Goal: Find specific page/section: Find specific page/section

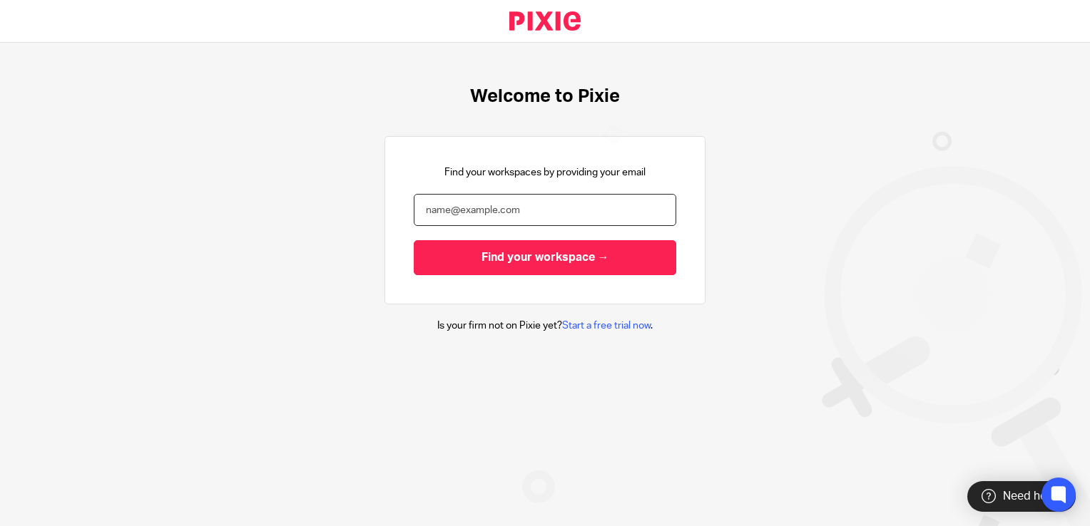
click at [551, 207] on input "email" at bounding box center [545, 210] width 262 height 32
type input "[PERSON_NAME][EMAIL_ADDRESS][PERSON_NAME][DOMAIN_NAME][PERSON_NAME]"
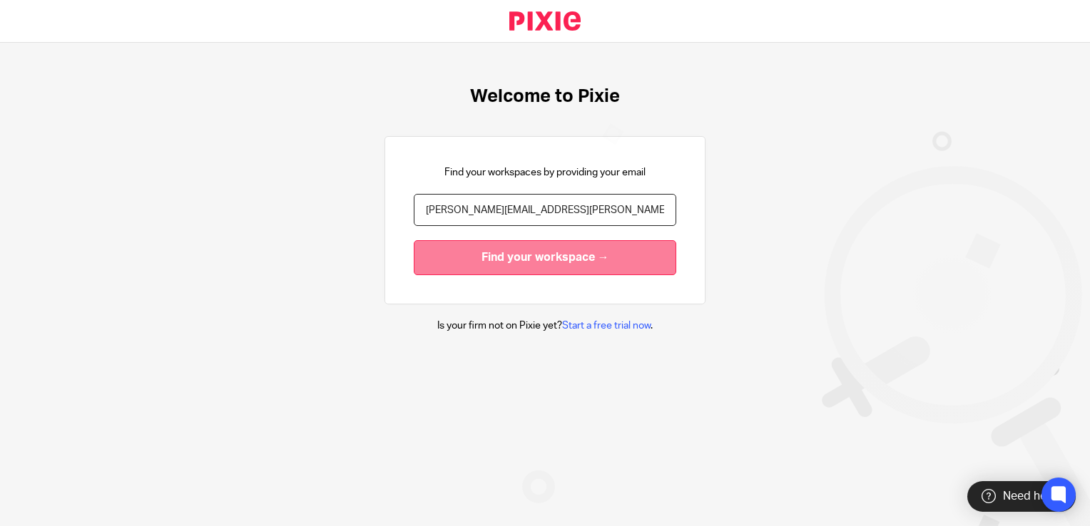
click at [541, 257] on input "Find your workspace →" at bounding box center [545, 257] width 262 height 35
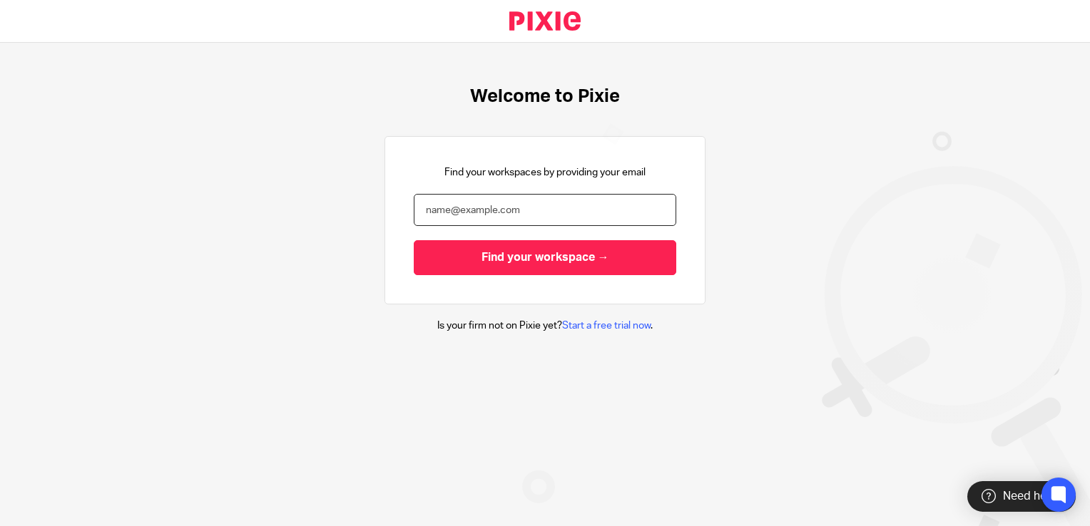
click at [469, 212] on input "email" at bounding box center [545, 210] width 262 height 32
paste input "bookkeeping@catherin-smith.co.uk"
type input "bookkeeping@catherin-smith.co.uk"
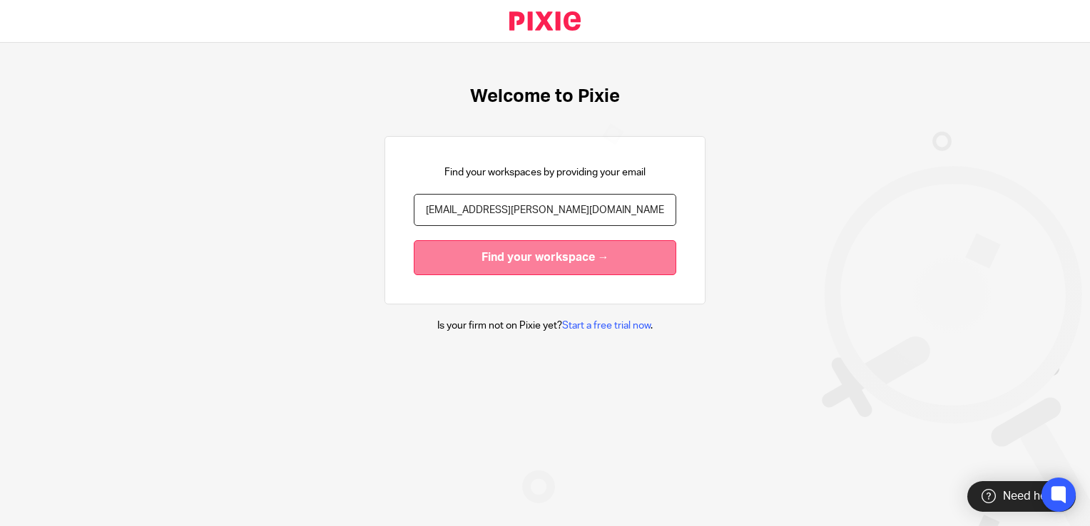
click at [489, 266] on input "Find your workspace →" at bounding box center [545, 257] width 262 height 35
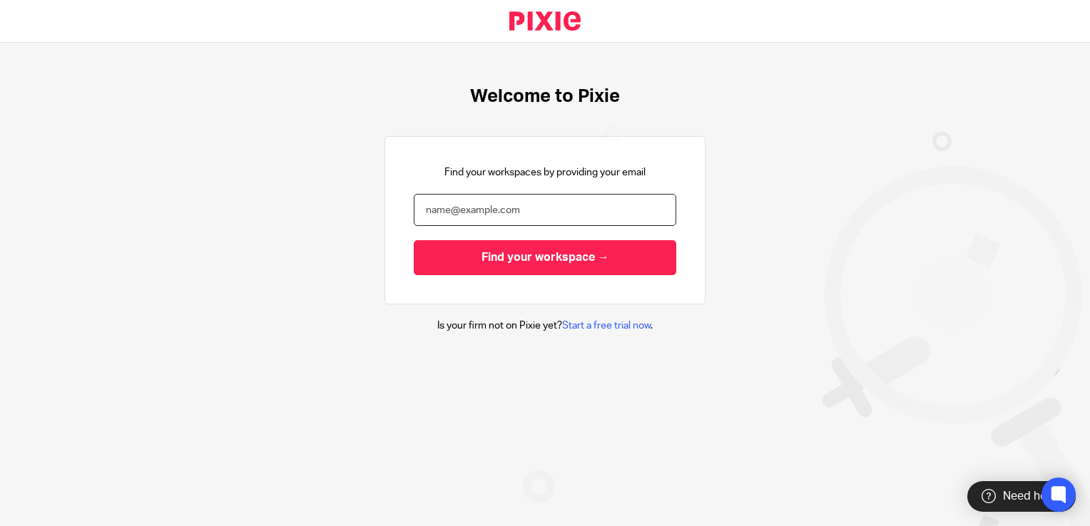
click at [566, 220] on input "email" at bounding box center [545, 210] width 262 height 32
type input "[EMAIL_ADDRESS][PERSON_NAME][DOMAIN_NAME]"
